Goal: Information Seeking & Learning: Learn about a topic

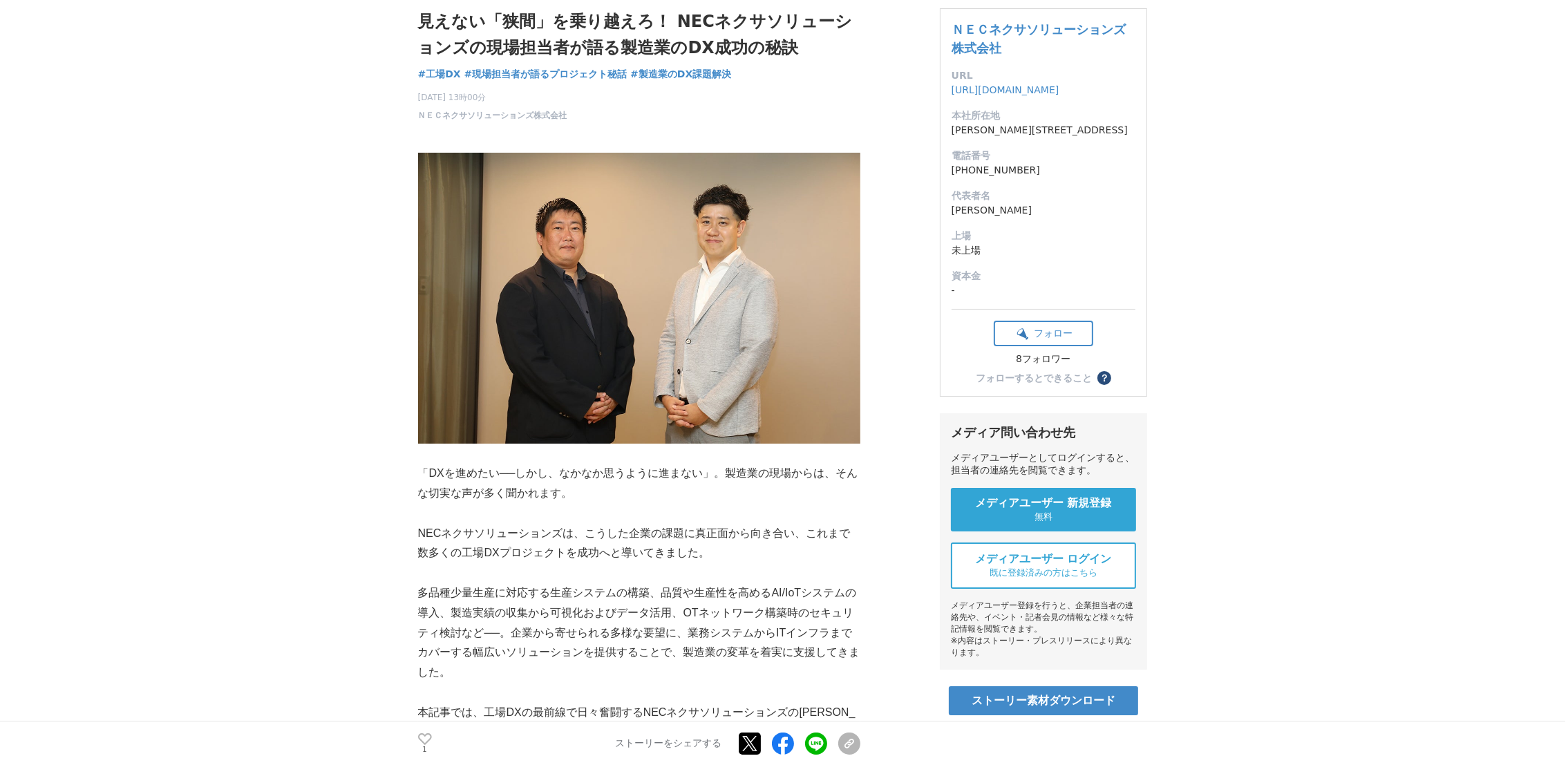
scroll to position [310, 0]
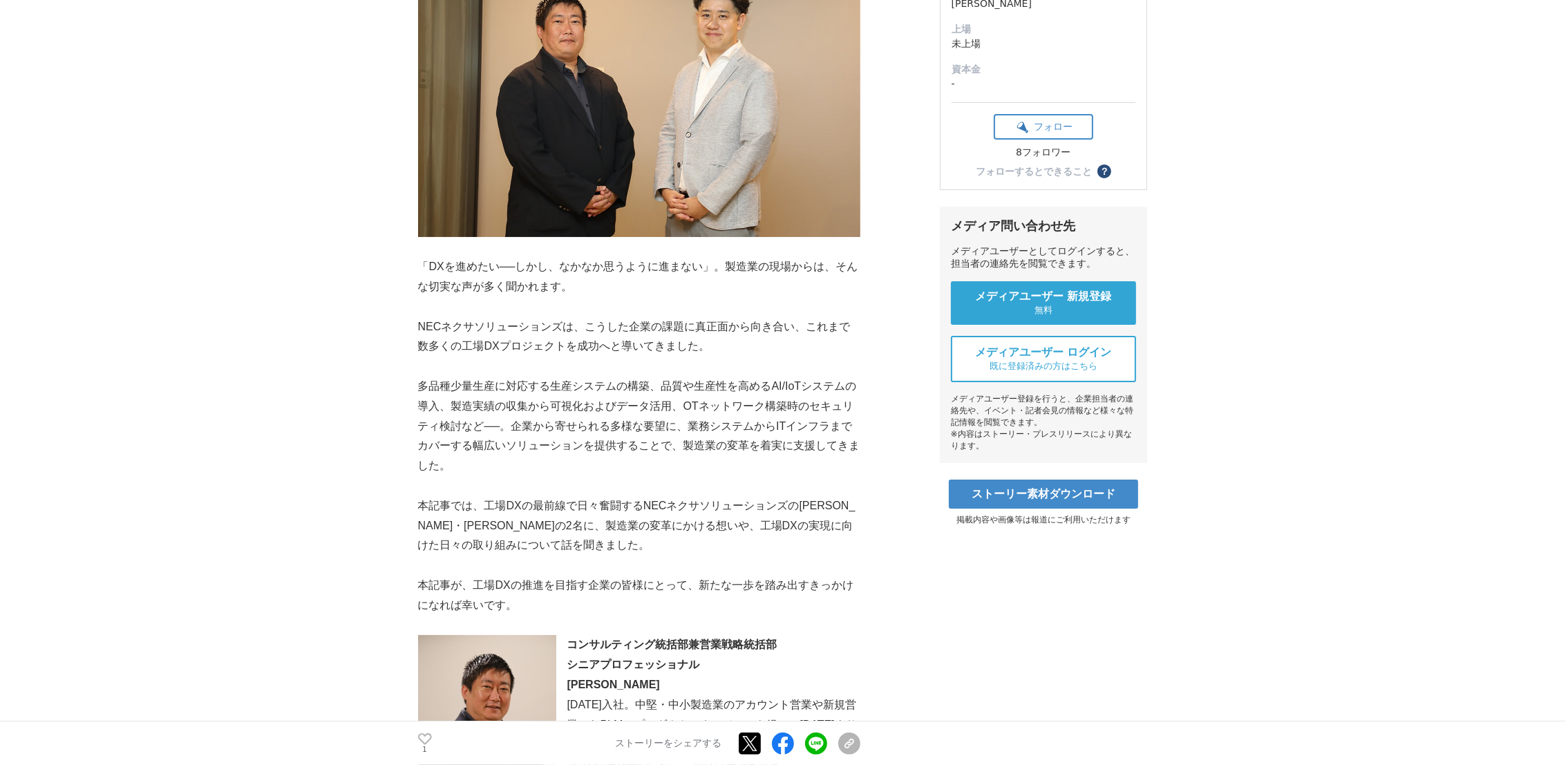
drag, startPoint x: 528, startPoint y: 610, endPoint x: 519, endPoint y: 603, distance: 11.4
click at [519, 603] on p "本記事が、工場DXの推進を目指す企業の皆様にとって、新たな一歩を踏み出すきっかけになれば幸いです。" at bounding box center [639, 596] width 442 height 40
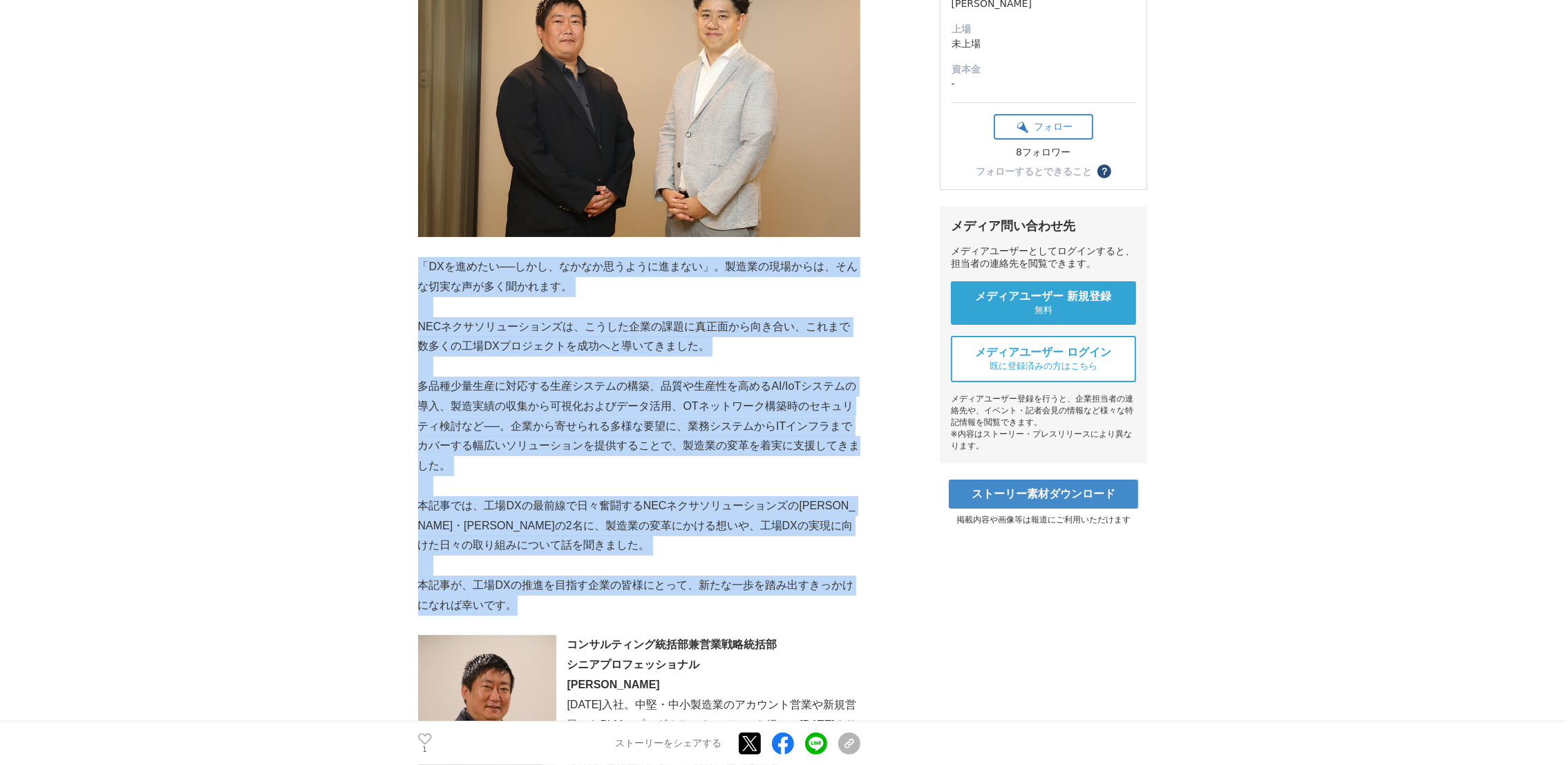
drag, startPoint x: 516, startPoint y: 606, endPoint x: 418, endPoint y: 269, distance: 351.0
copy div "「DXを進めたい──しかし、なかなか思うように進まない」。製造業の現場からは、そんな切実な声が多く聞かれます。 NECネクサソリューションズは、こうした企業の…"
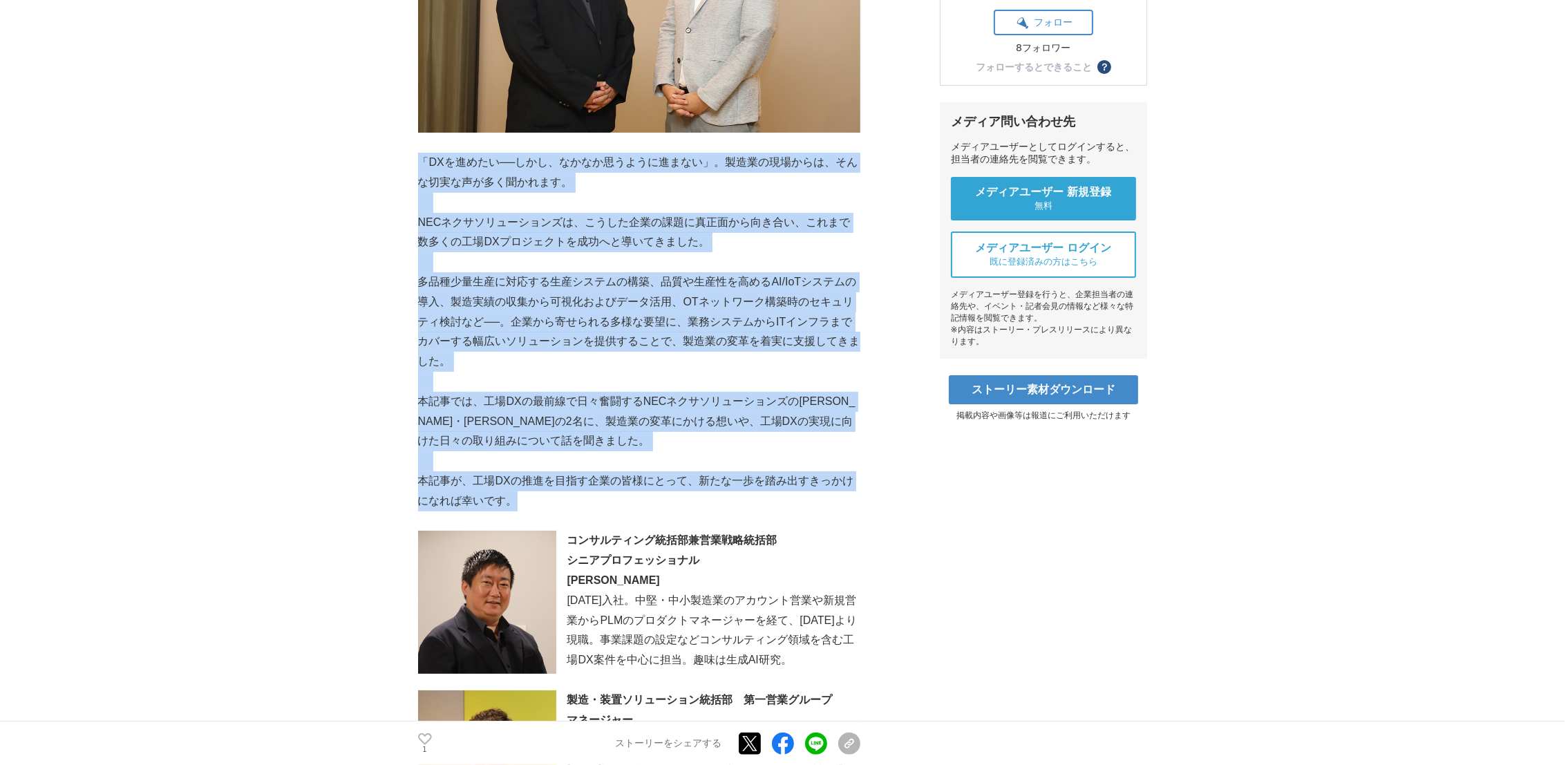
scroll to position [0, 0]
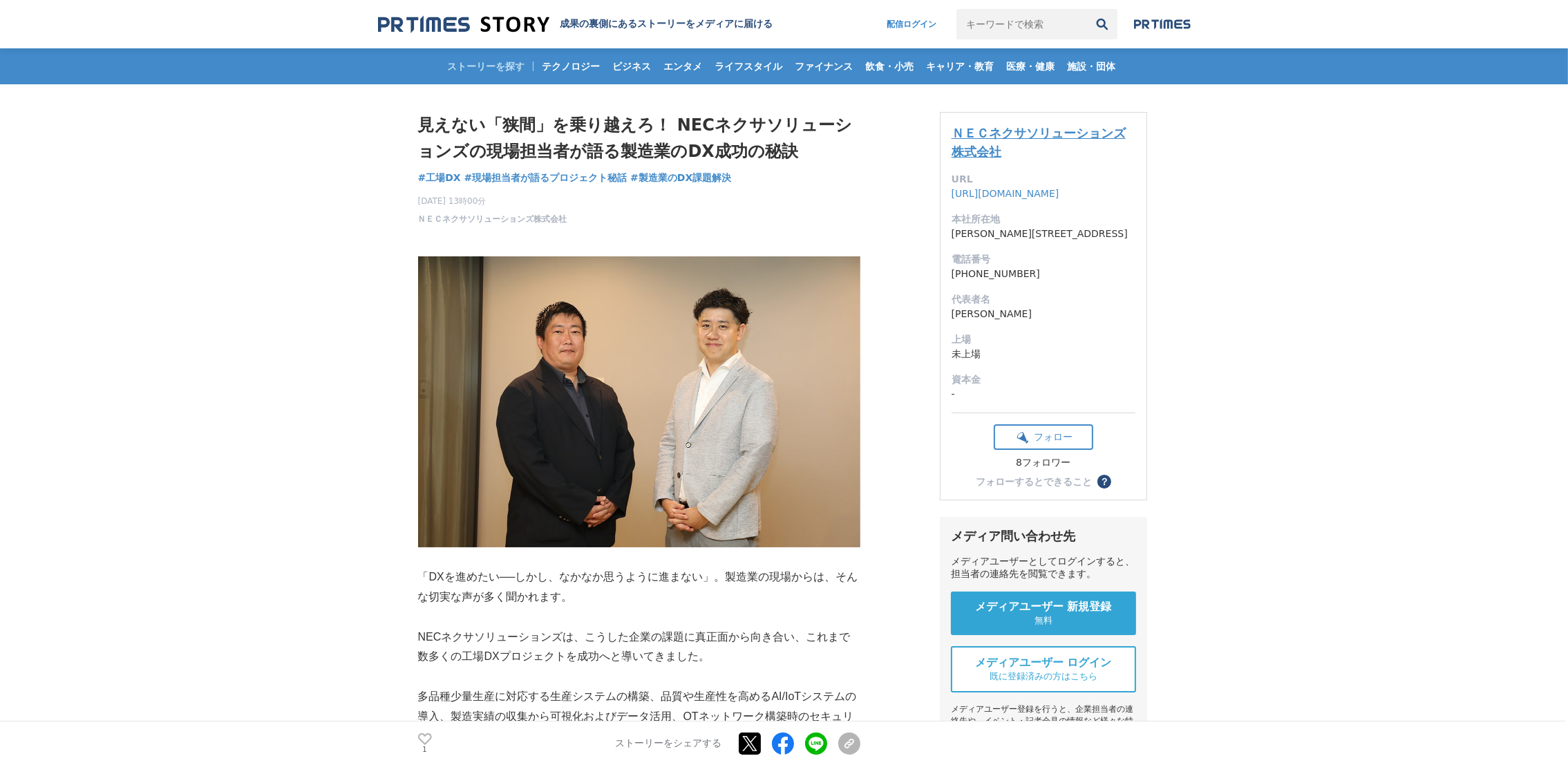
click at [1004, 141] on link "ＮＥＣネクサソリューションズ株式会社" at bounding box center [1038, 143] width 174 height 33
click at [1006, 129] on link "ＮＥＣネクサソリューションズ株式会社" at bounding box center [1038, 143] width 174 height 33
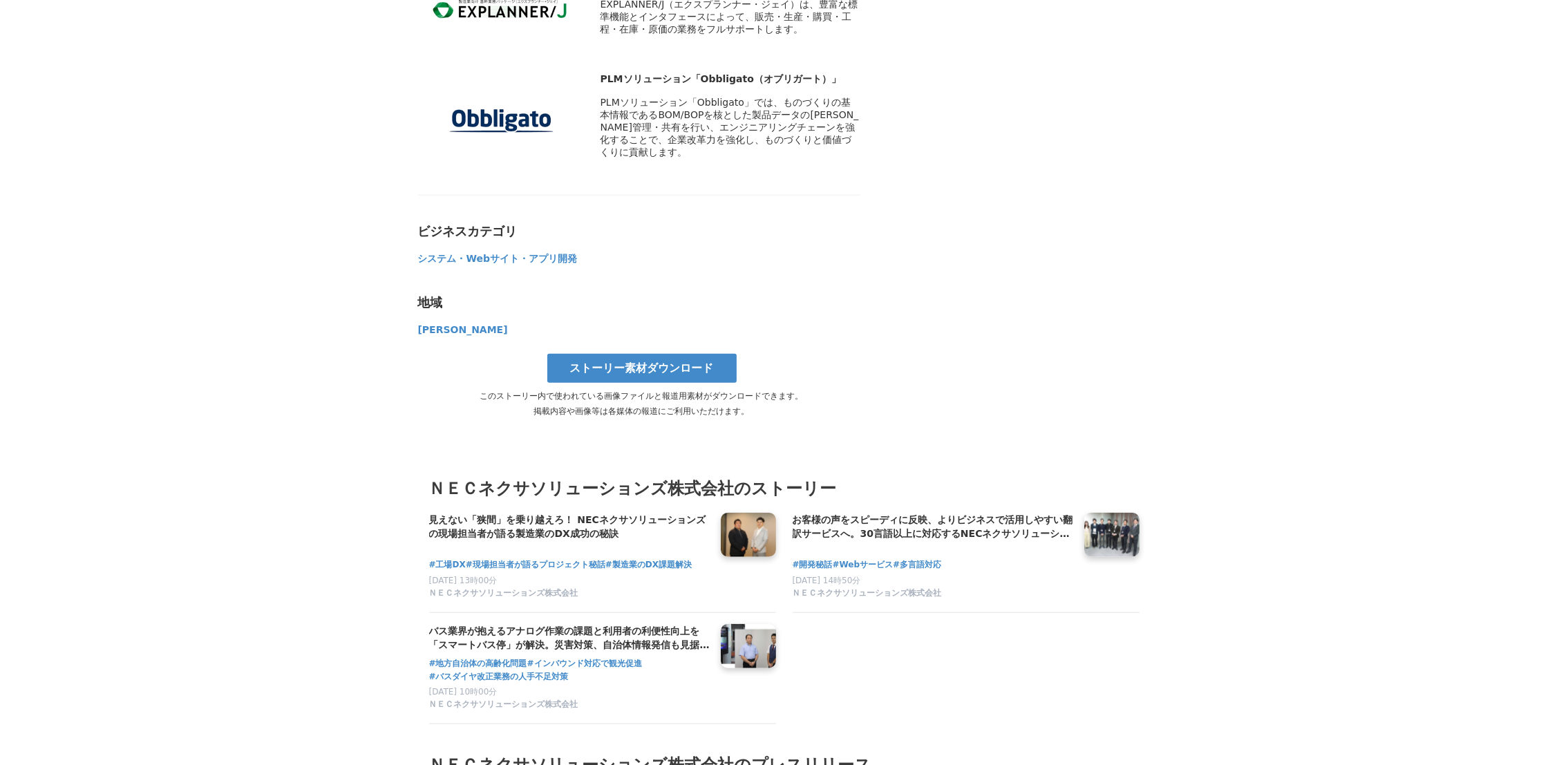
scroll to position [9953, 0]
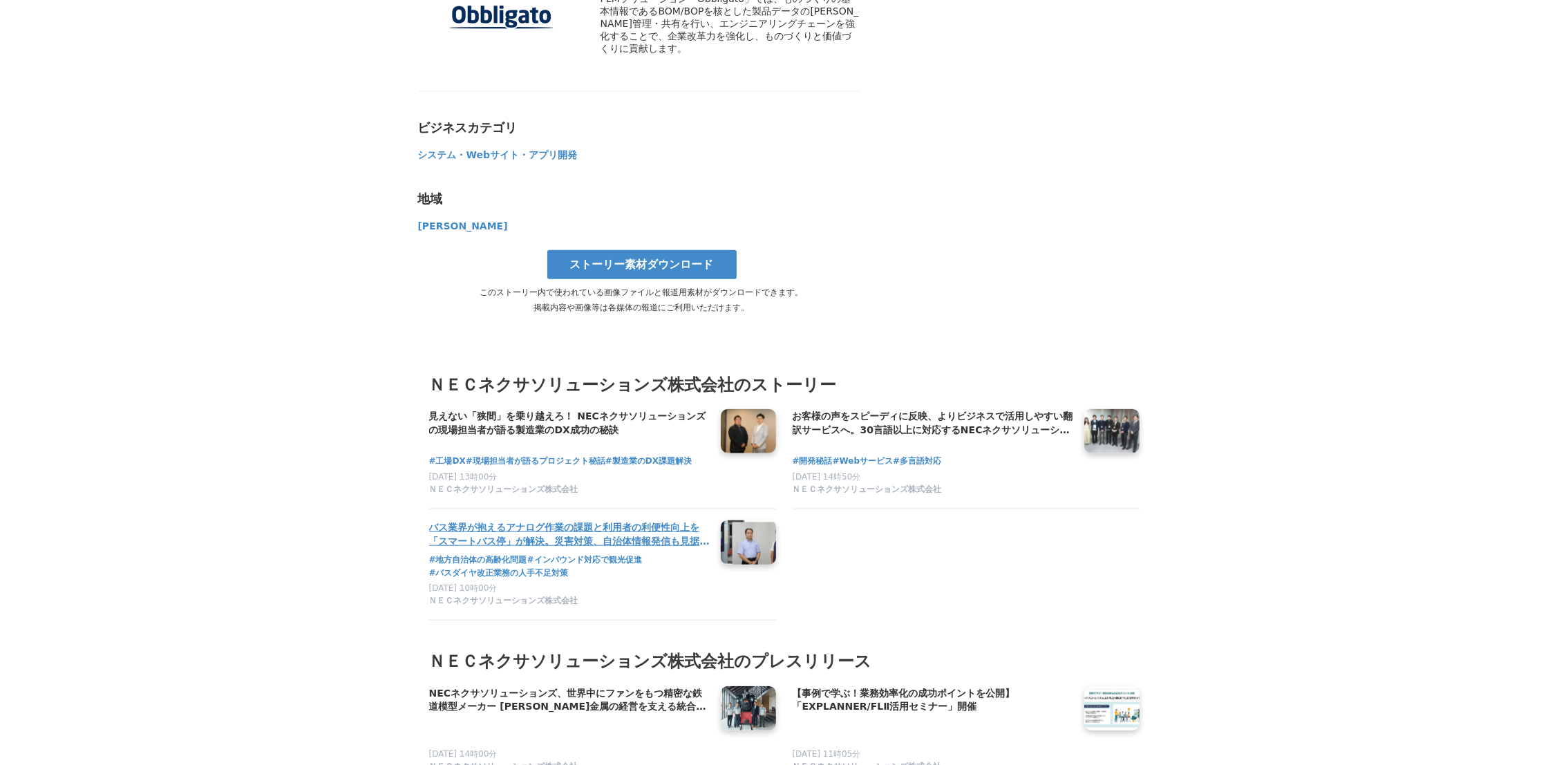
click at [491, 520] on h4 "バス業界が抱えるアナログ作業の課題と利用者の利便性向上を「スマートバス停」が解決。災害対策、自治体情報発信も見据えるNECネクサソリューションズの挑戦" at bounding box center [569, 534] width 281 height 28
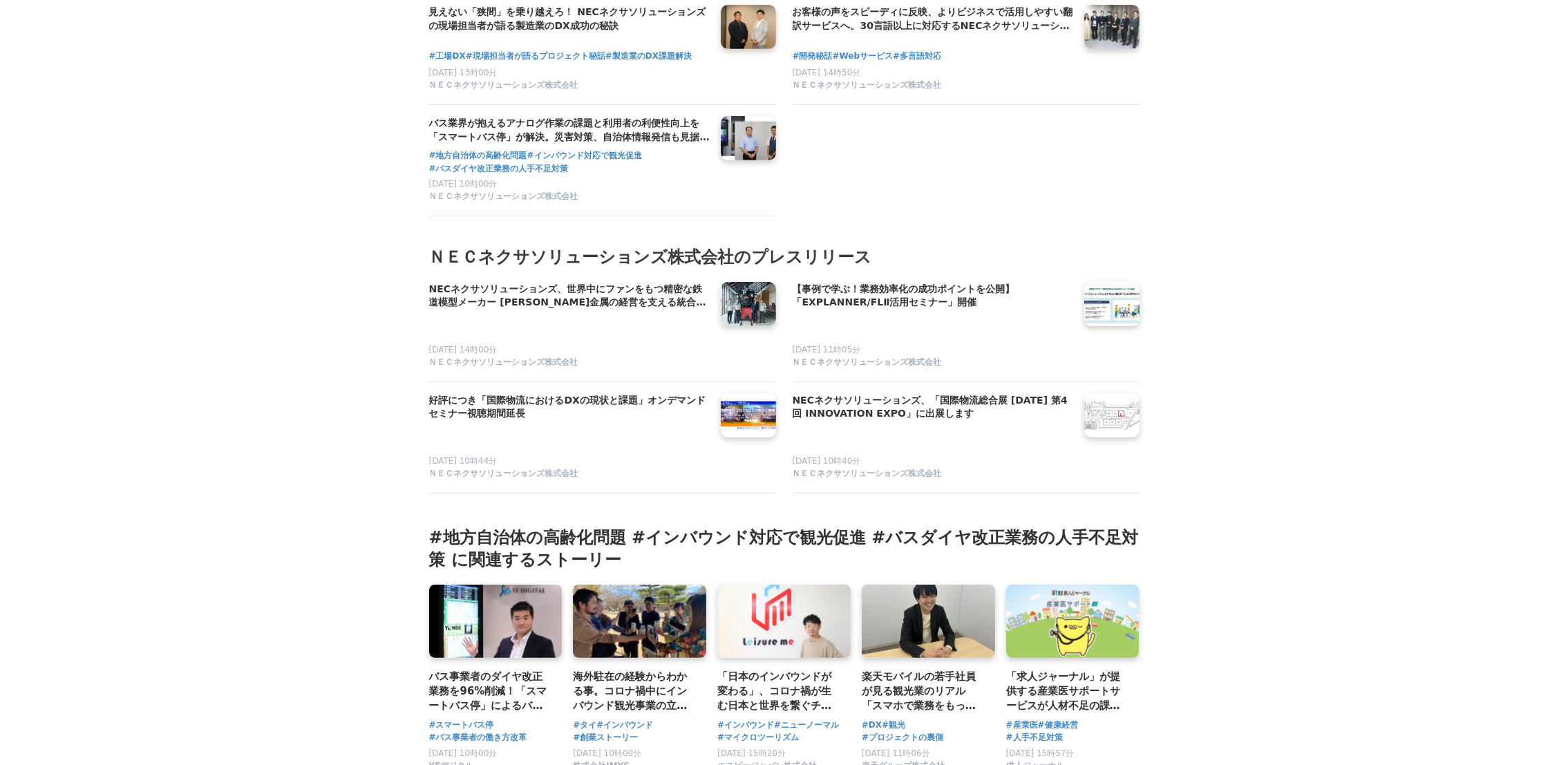
scroll to position [8714, 0]
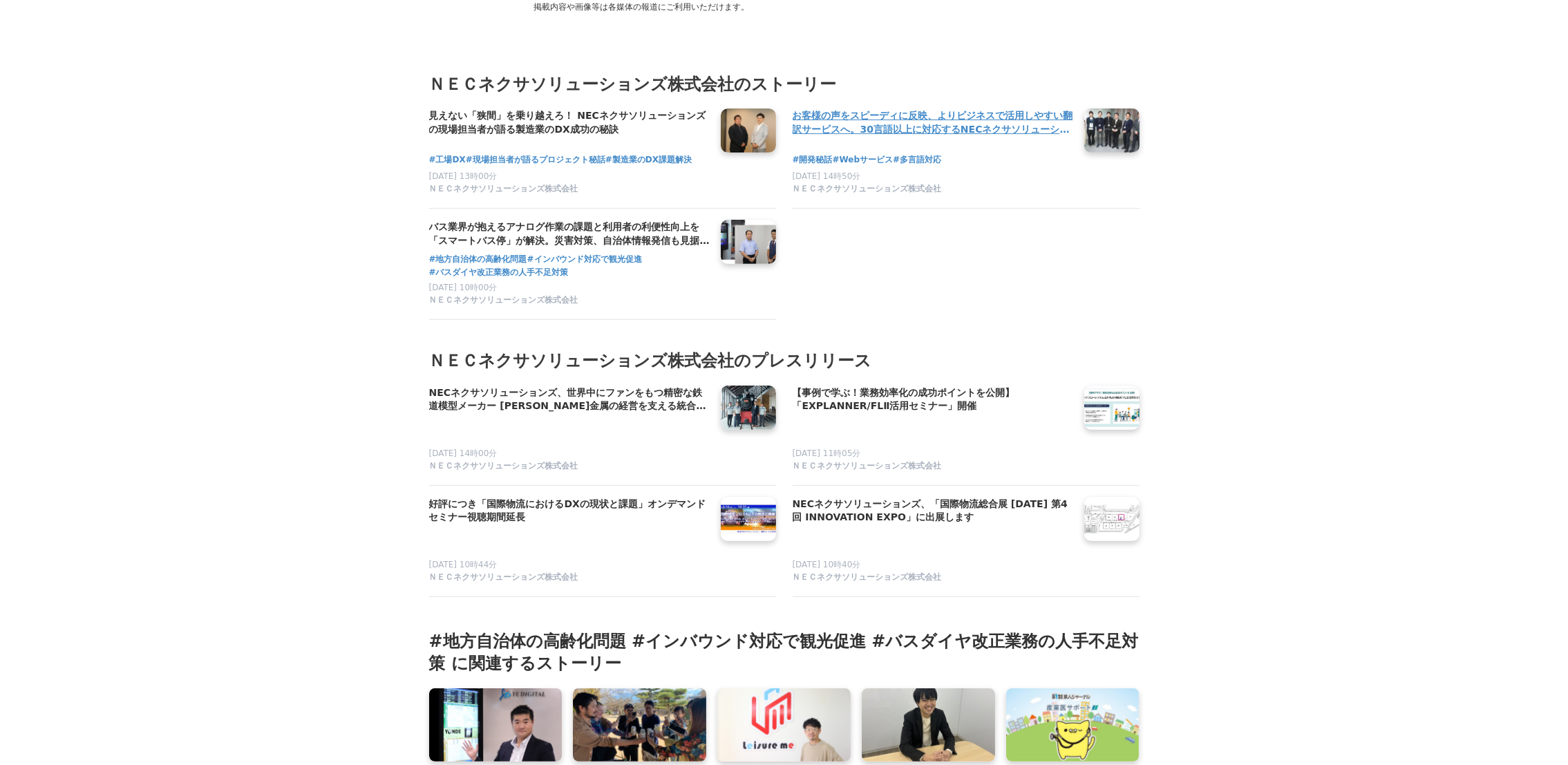
click at [841, 137] on h4 "お客様の声をスピーディに反映、よりビジネスで活用しやすい翻訳サービスへ。30言語以上に対応するNECネクサソリューションズの「Clovernet 多言語対訳支…" at bounding box center [933, 122] width 281 height 28
